Goal: Contribute content: Add original content to the website for others to see

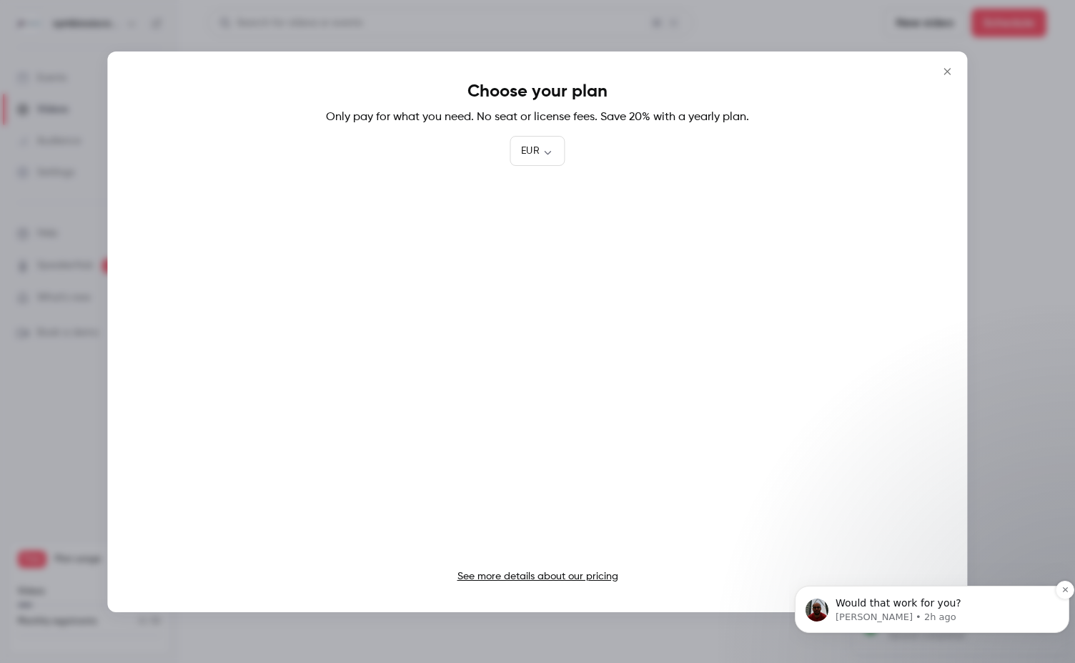
click at [916, 611] on p "[PERSON_NAME] • 2h ago" at bounding box center [944, 617] width 216 height 13
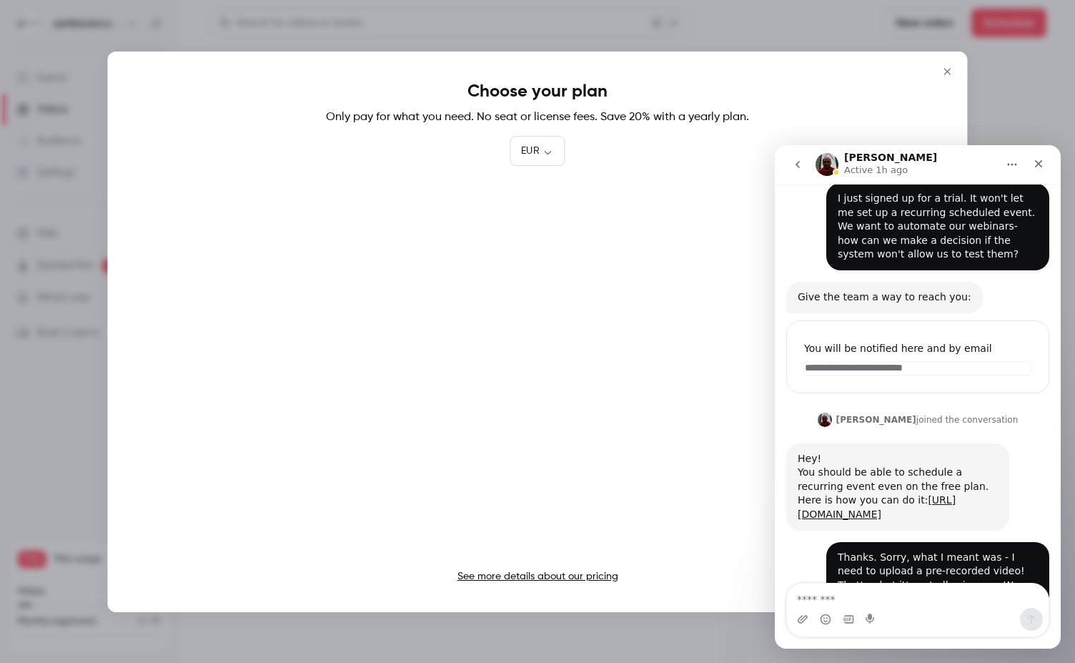
scroll to position [245, 0]
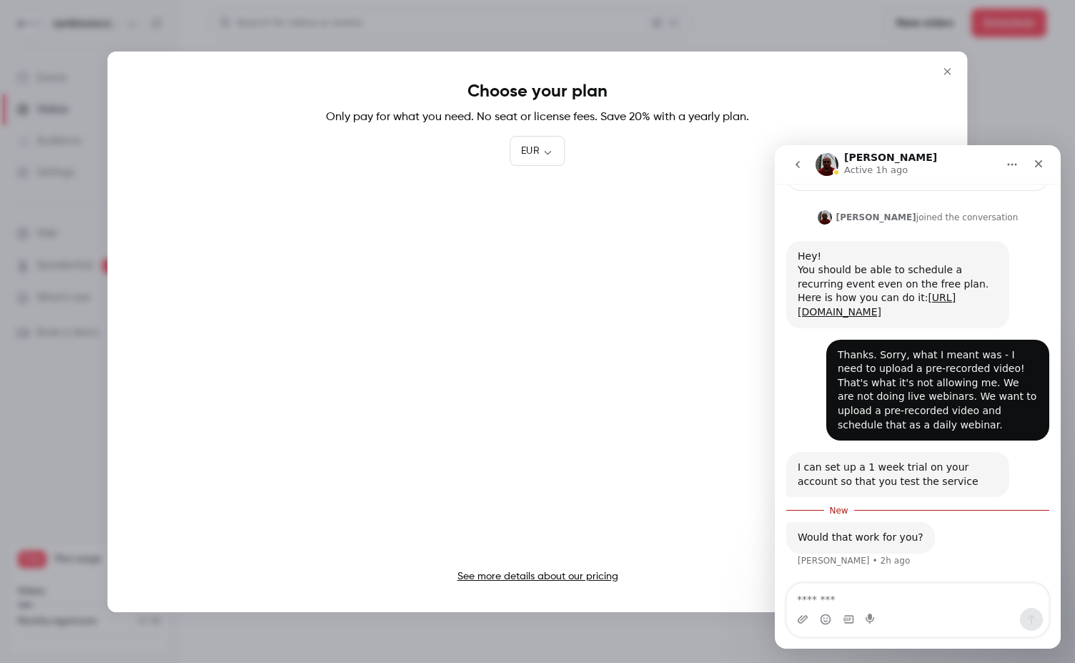
click at [921, 592] on textarea "Message…" at bounding box center [918, 595] width 262 height 24
type textarea "**********"
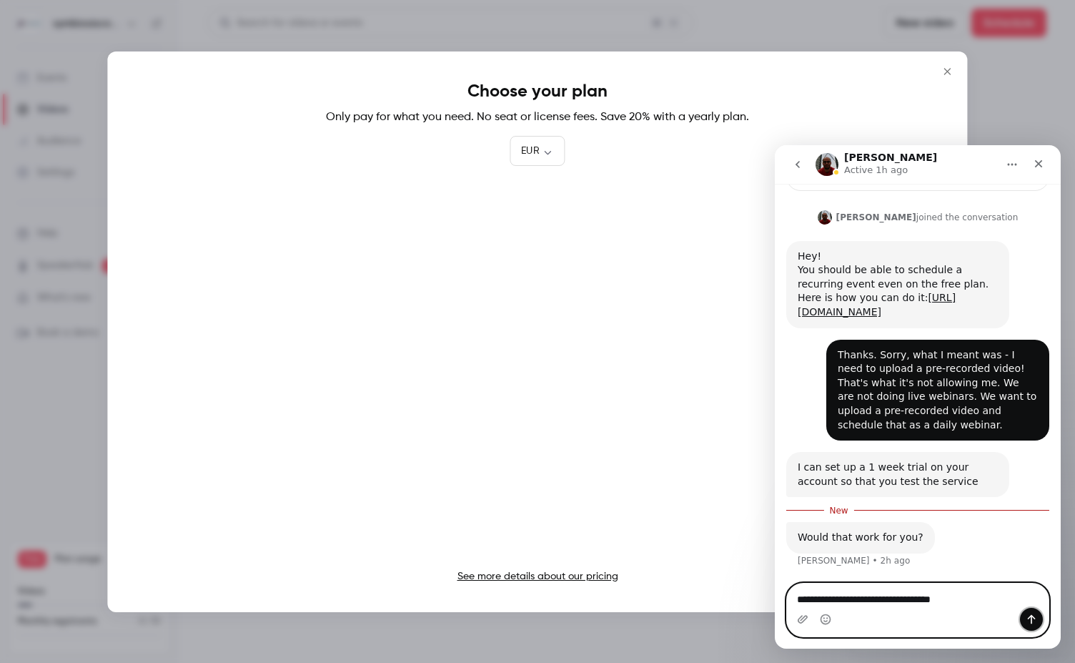
click at [1031, 624] on icon "Send a message…" at bounding box center [1031, 618] width 11 height 11
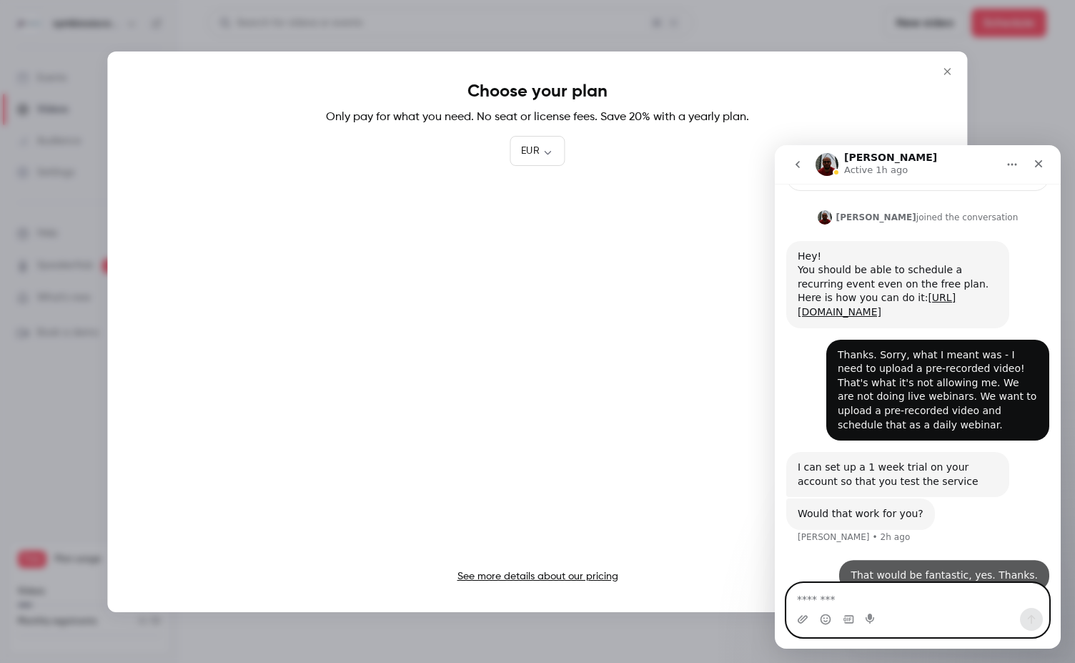
scroll to position [265, 0]
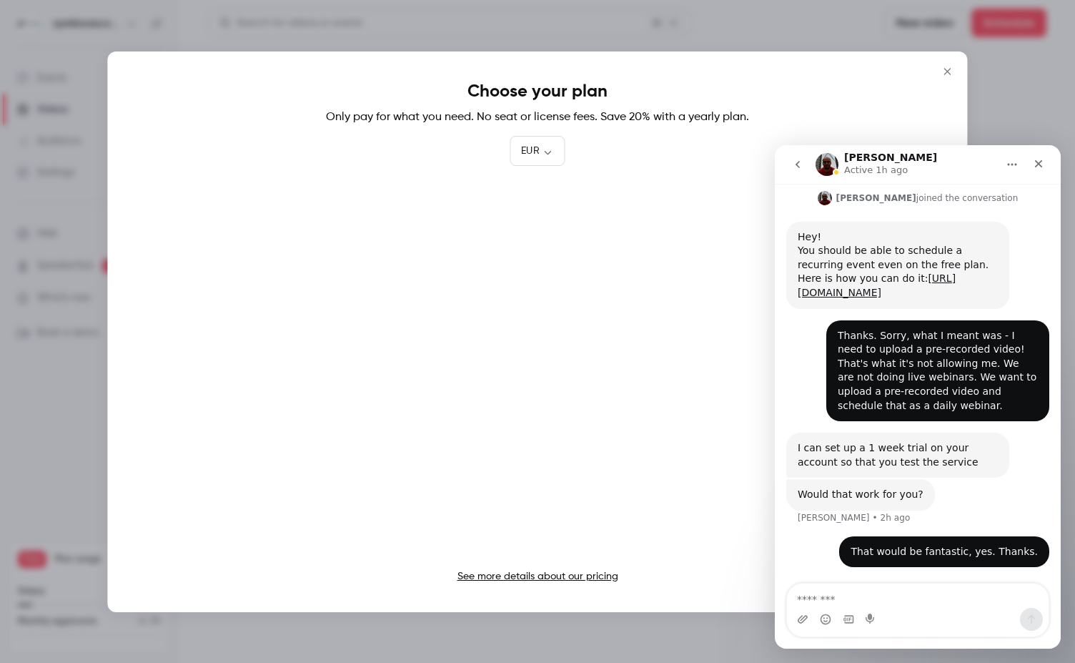
click at [789, 164] on button "go back" at bounding box center [797, 164] width 27 height 27
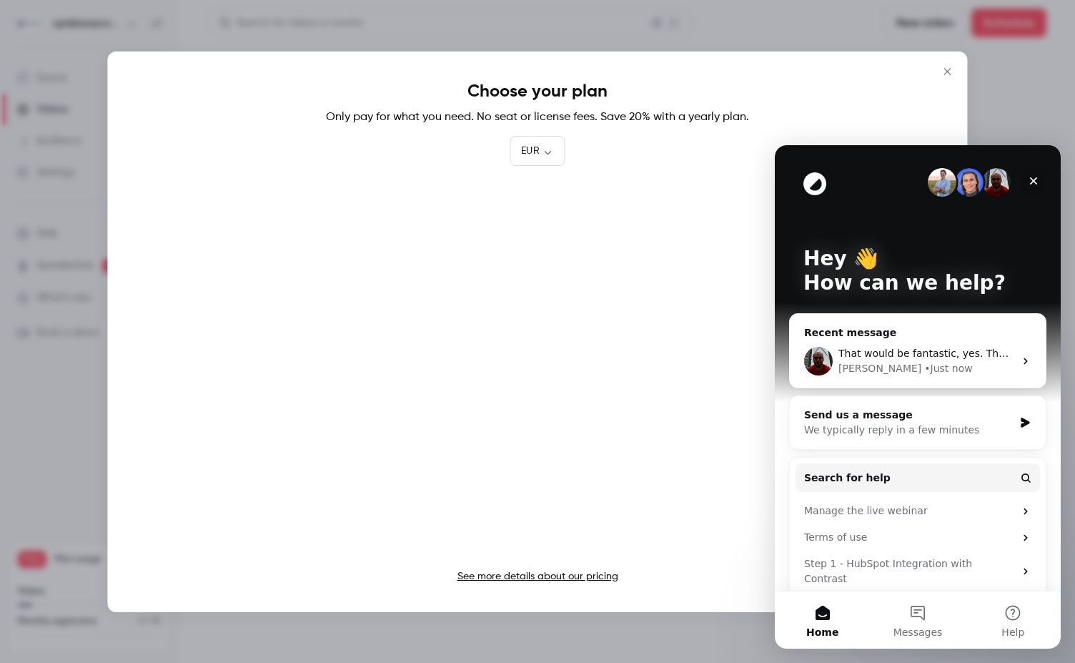
click at [1034, 177] on icon "Close" at bounding box center [1033, 180] width 11 height 11
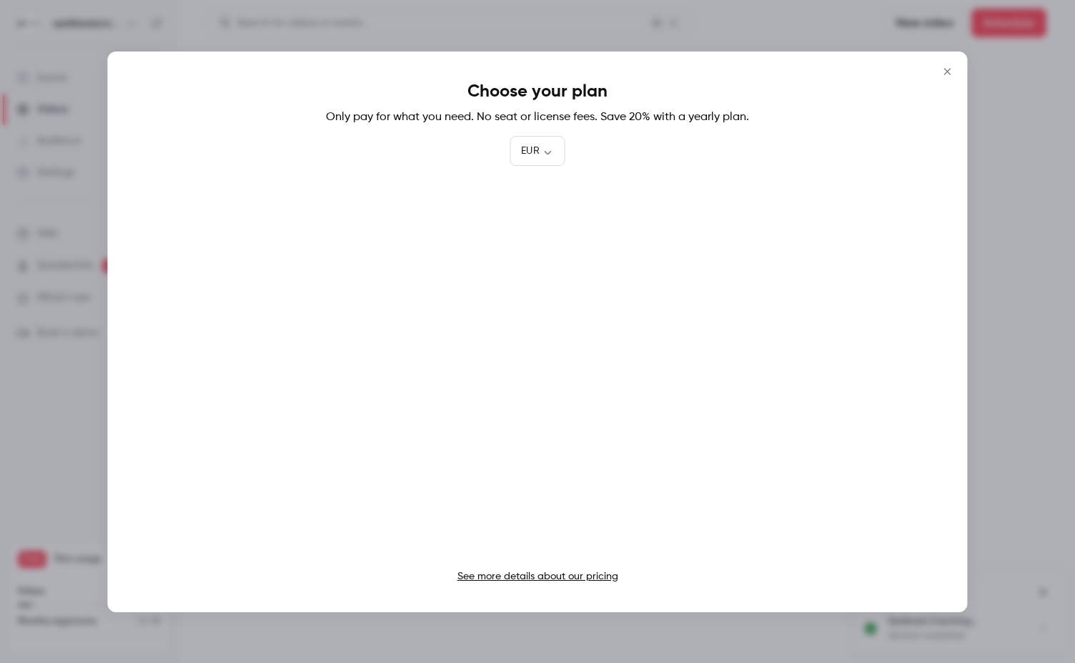
click at [945, 68] on icon "Close" at bounding box center [948, 71] width 17 height 11
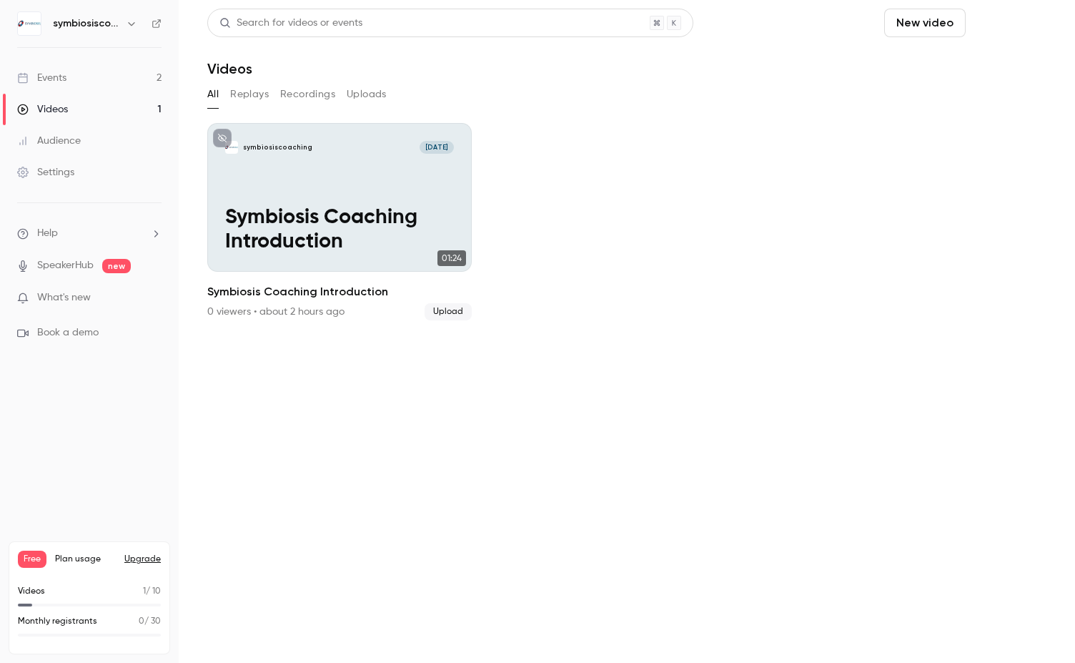
click at [1007, 31] on button "Schedule" at bounding box center [1009, 23] width 75 height 29
click at [937, 95] on span "Recurring event" at bounding box center [964, 99] width 75 height 15
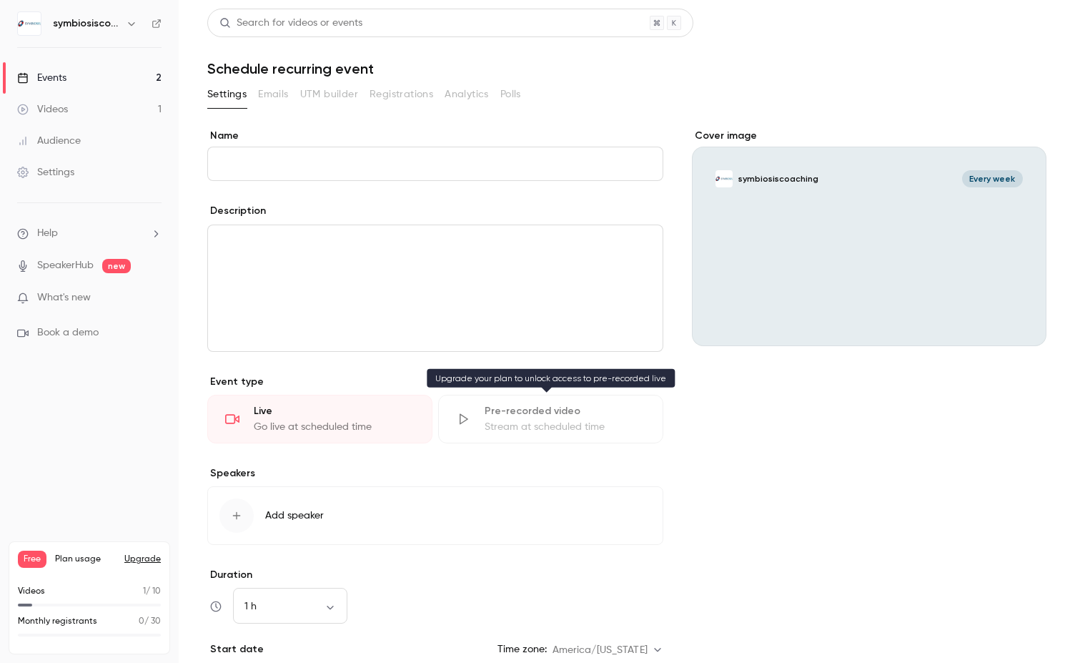
click at [547, 420] on div "Stream at scheduled time" at bounding box center [565, 427] width 161 height 14
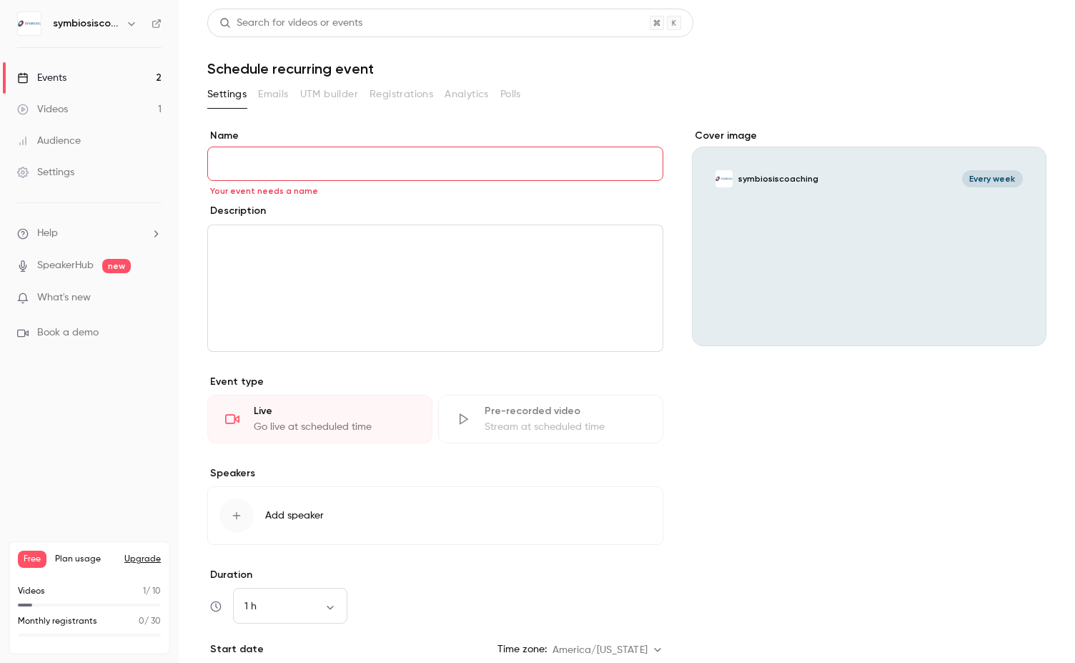
click at [763, 72] on h1 "Schedule recurring event" at bounding box center [626, 68] width 839 height 17
click at [59, 111] on div "Videos" at bounding box center [42, 109] width 51 height 14
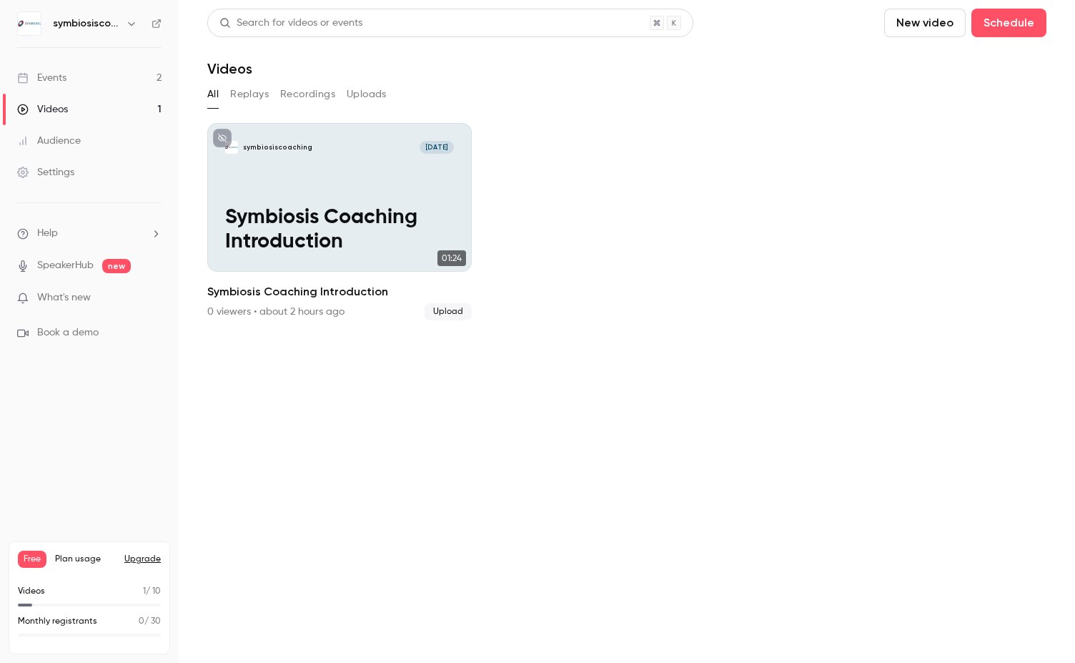
click at [922, 19] on button "New video" at bounding box center [925, 23] width 82 height 29
click at [926, 99] on div "Upload" at bounding box center [978, 99] width 109 height 14
